Goal: Task Accomplishment & Management: Manage account settings

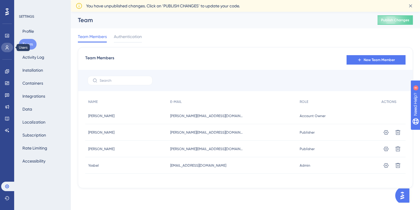
click at [9, 47] on link at bounding box center [7, 47] width 12 height 9
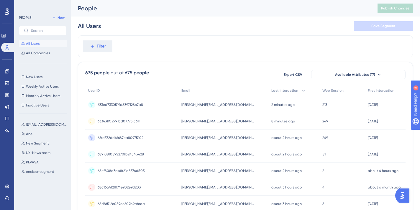
click at [228, 139] on span "[PERSON_NAME][EMAIL_ADDRESS][DOMAIN_NAME]" at bounding box center [218, 137] width 74 height 5
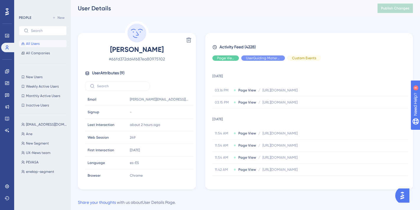
click at [38, 45] on span "All Users" at bounding box center [33, 43] width 14 height 5
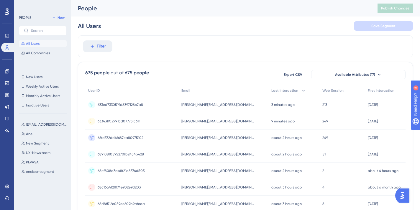
click at [138, 103] on span "633ed7330519d8397128c7a8" at bounding box center [120, 104] width 45 height 5
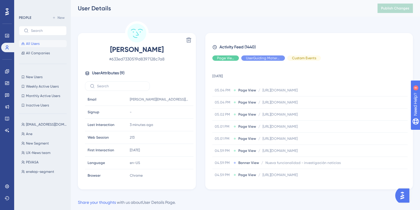
click at [33, 45] on span "All Users" at bounding box center [33, 43] width 14 height 5
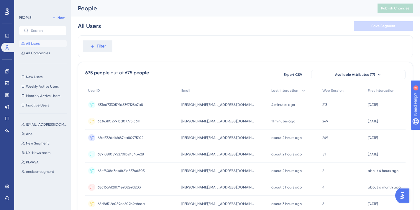
click at [203, 121] on span "[PERSON_NAME][EMAIL_ADDRESS][DOMAIN_NAME]" at bounding box center [218, 121] width 74 height 5
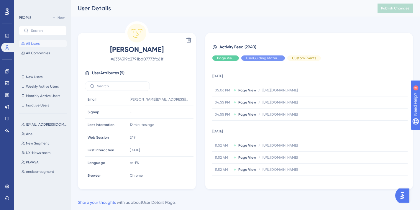
click at [35, 45] on span "All Users" at bounding box center [33, 43] width 14 height 5
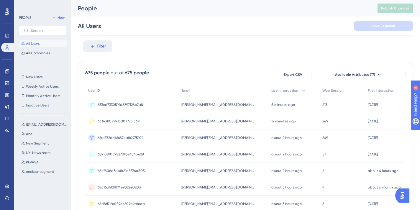
click at [208, 121] on span "beatriz@codecontract.io" at bounding box center [218, 121] width 74 height 5
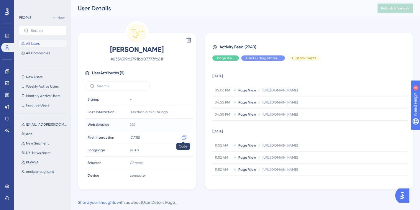
scroll to position [15, 0]
click at [36, 41] on span "All Users" at bounding box center [33, 43] width 14 height 5
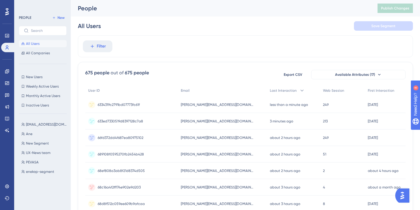
click at [197, 126] on div "beatriz@codecontract.io beatriz@codecontract.io" at bounding box center [222, 121] width 89 height 17
click at [215, 137] on span "[PERSON_NAME][EMAIL_ADDRESS][DOMAIN_NAME]" at bounding box center [218, 137] width 74 height 5
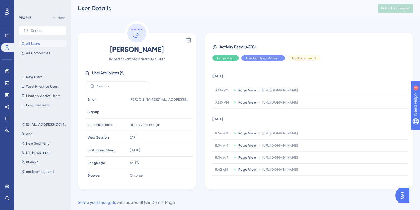
click at [33, 45] on span "All Users" at bounding box center [33, 43] width 14 height 5
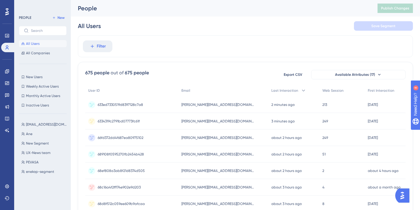
click at [135, 102] on span "633ed7330519d8397128c7a8" at bounding box center [120, 104] width 45 height 5
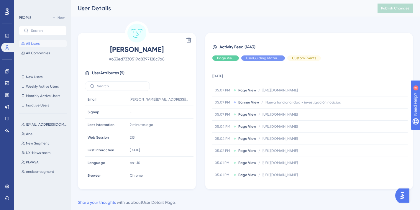
click at [32, 42] on span "All Users" at bounding box center [33, 43] width 14 height 5
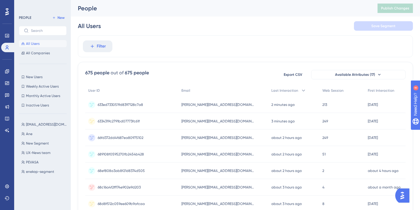
click at [127, 125] on div "6334319c2791bd07773fc61f 6334319c2791bd07773fc61f" at bounding box center [119, 121] width 42 height 17
